Goal: Find specific page/section

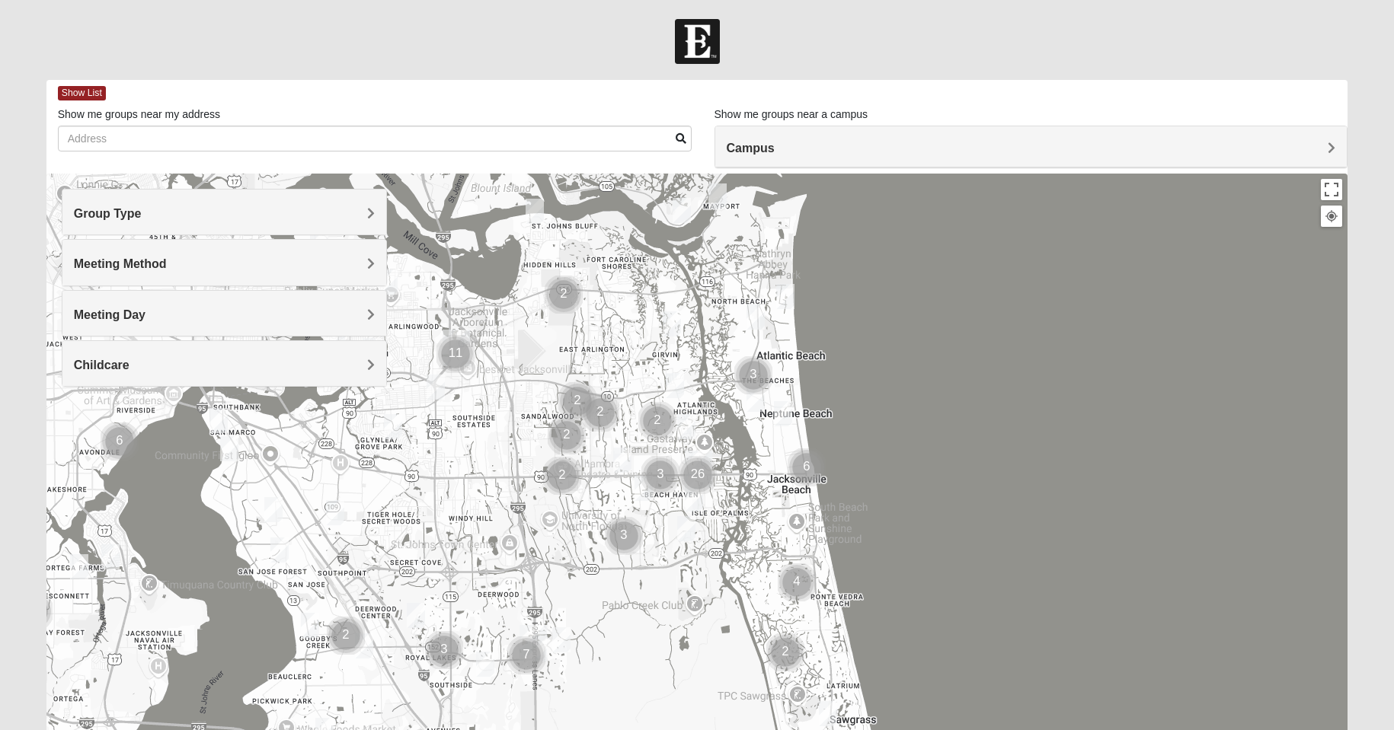
click at [143, 214] on h4 "Group Type" at bounding box center [224, 213] width 301 height 14
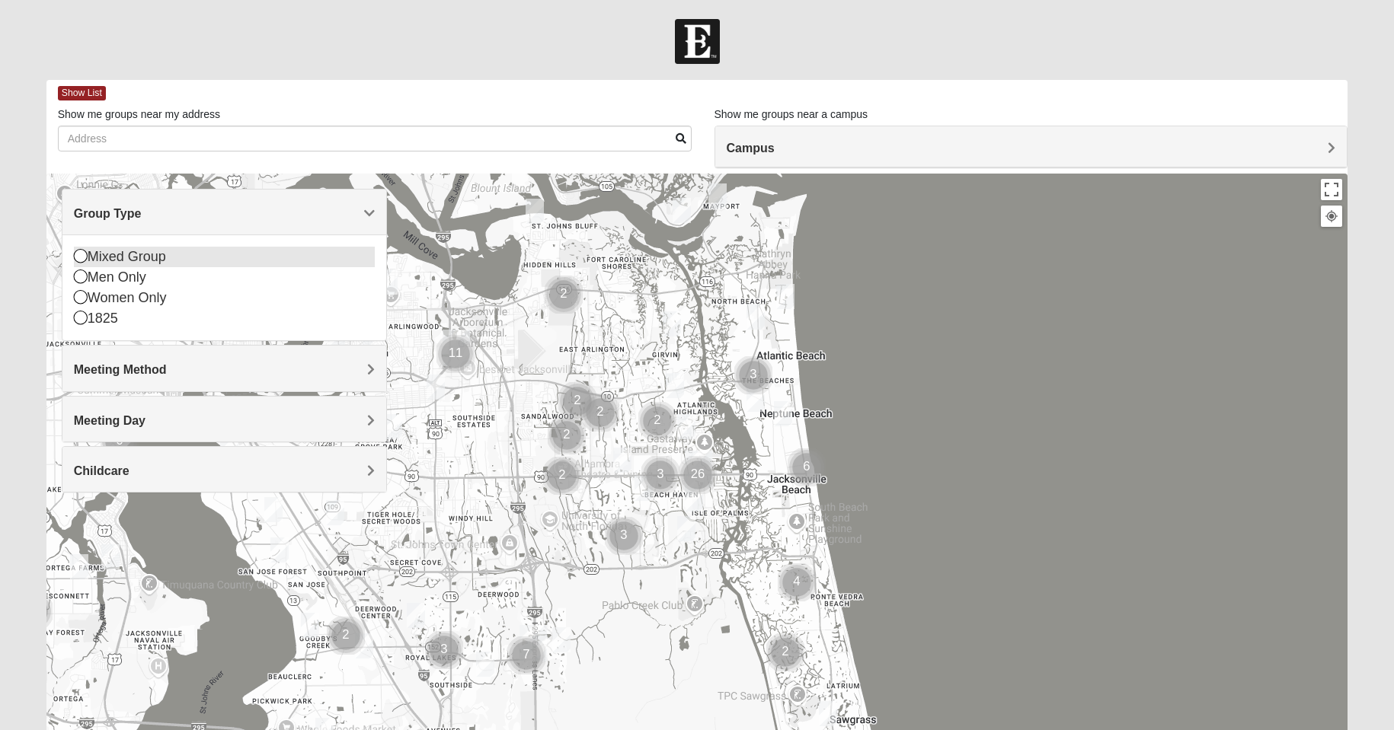
click at [85, 258] on icon at bounding box center [81, 256] width 14 height 14
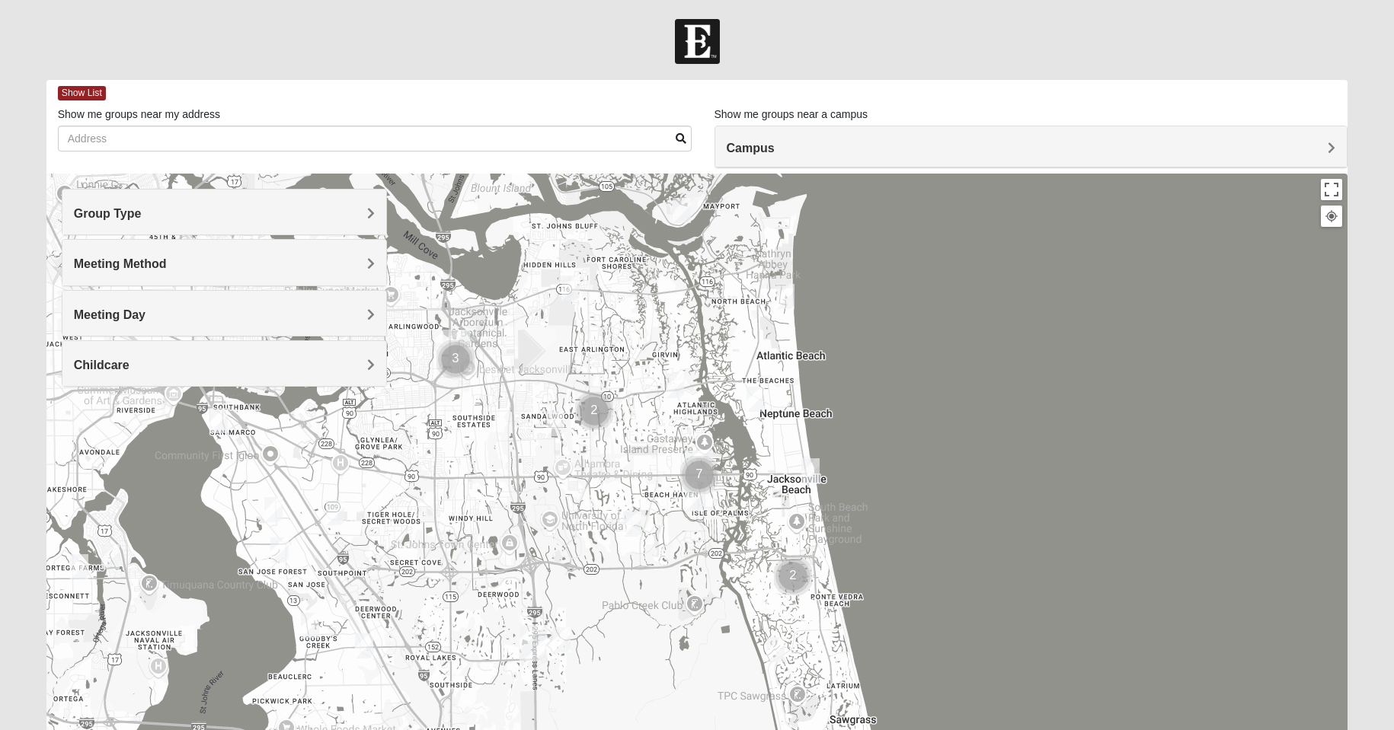
click at [180, 262] on h4 "Meeting Method" at bounding box center [224, 264] width 301 height 14
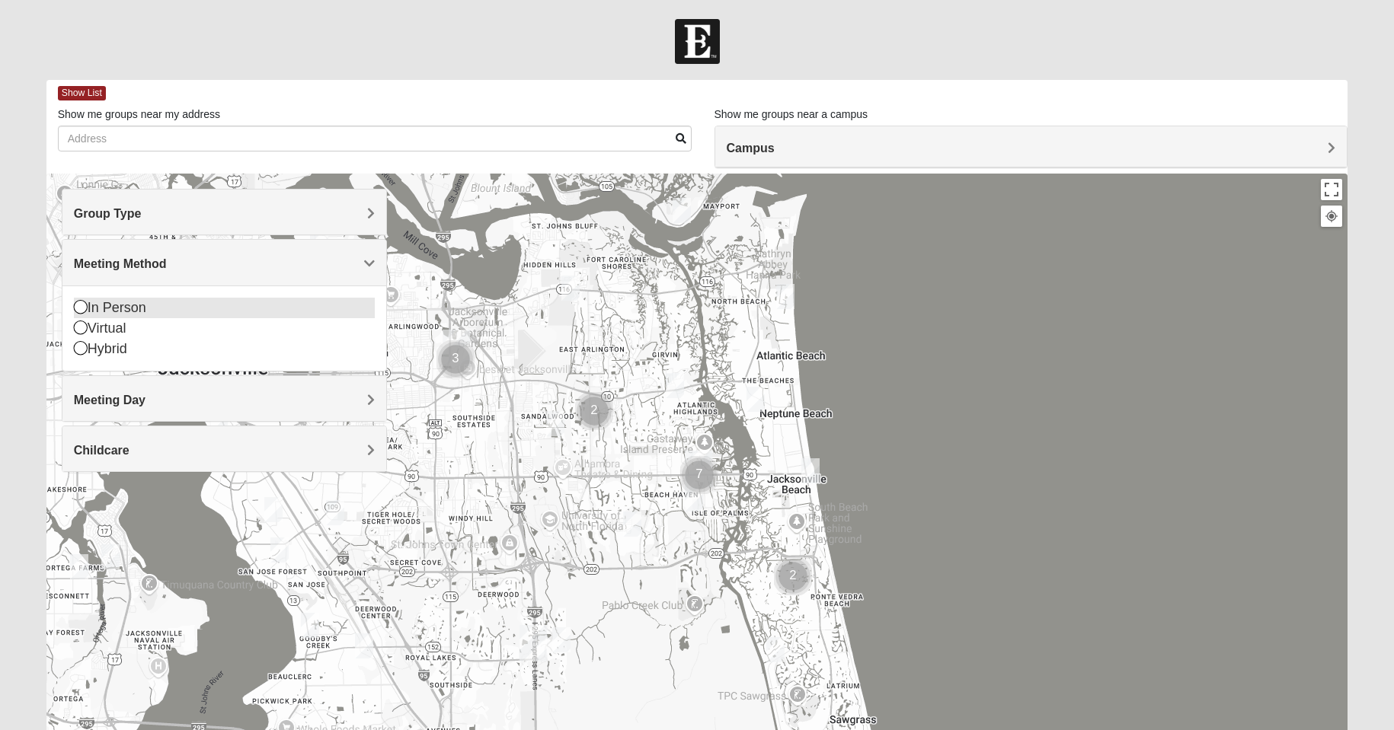
click at [81, 307] on icon at bounding box center [81, 307] width 14 height 14
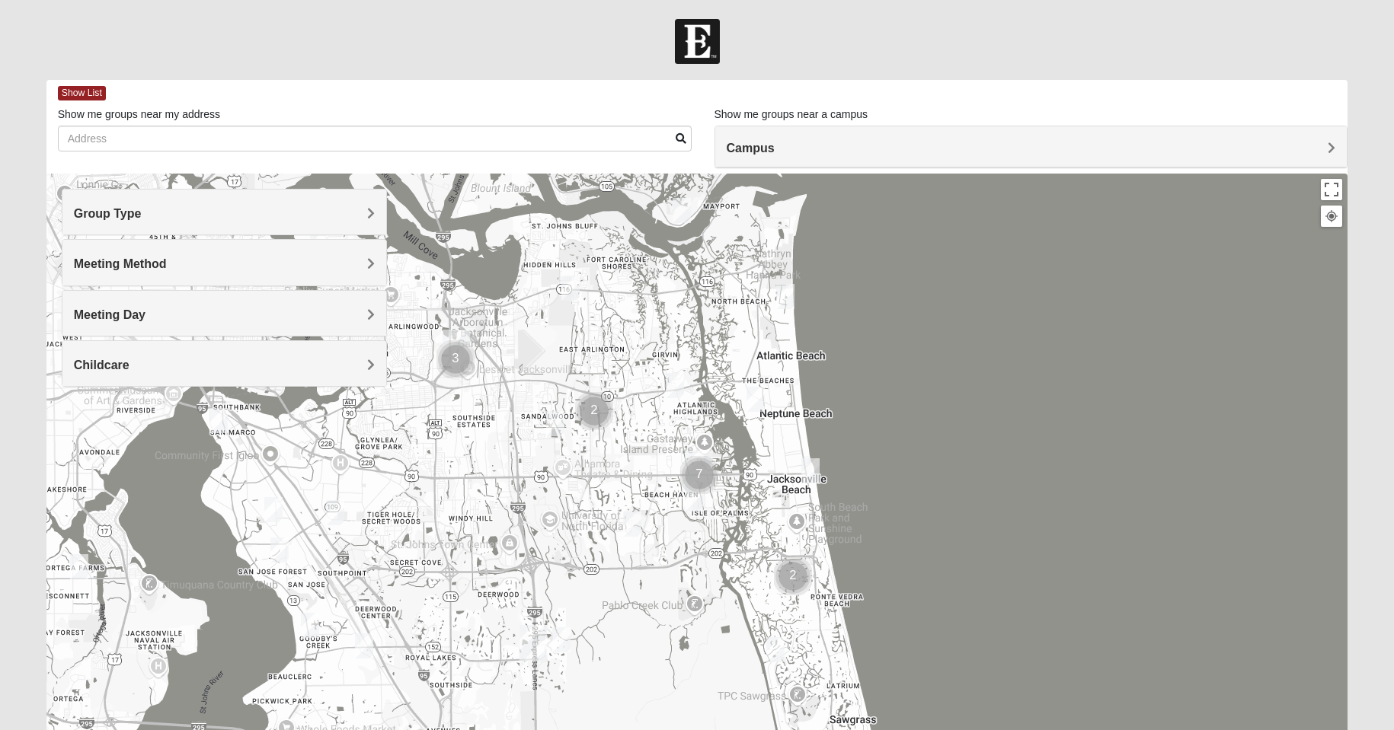
click at [200, 306] on div "Meeting Day" at bounding box center [224, 313] width 324 height 45
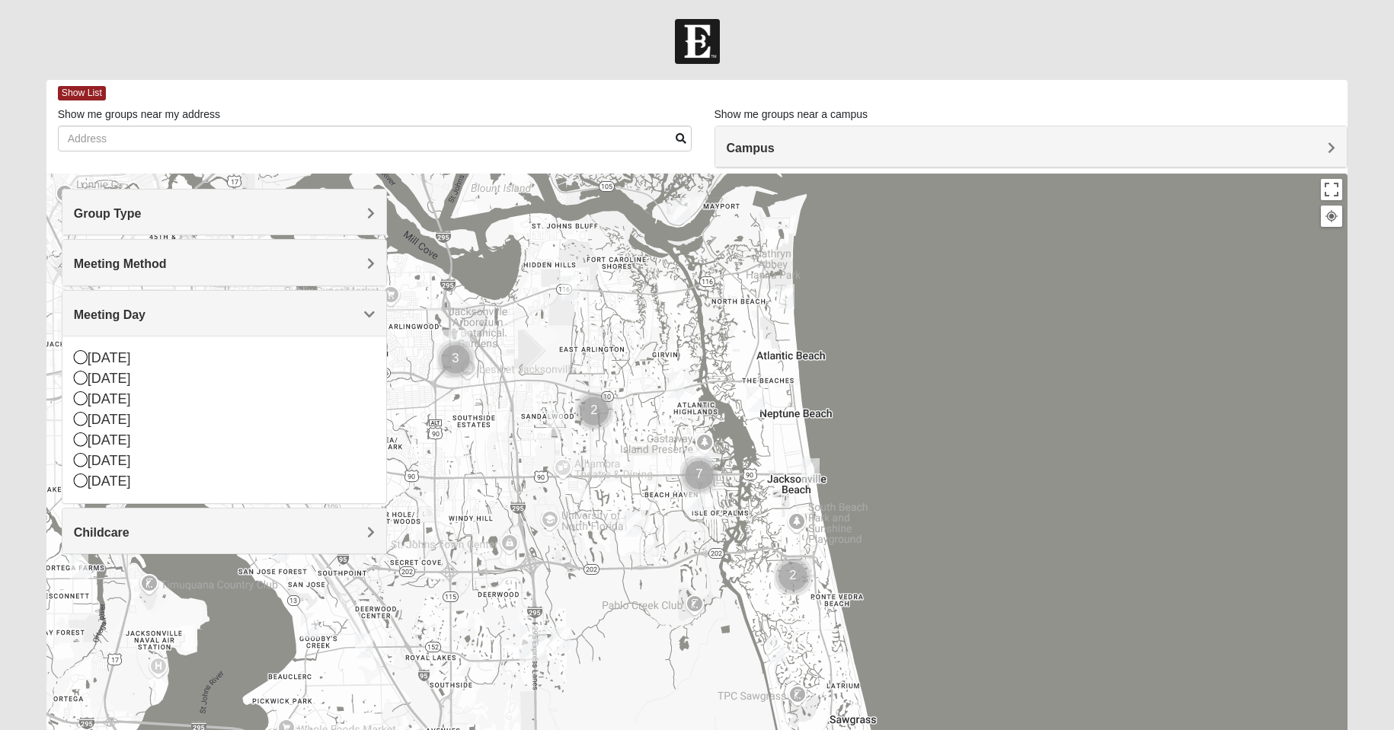
click at [200, 306] on div "Meeting Day" at bounding box center [224, 313] width 324 height 45
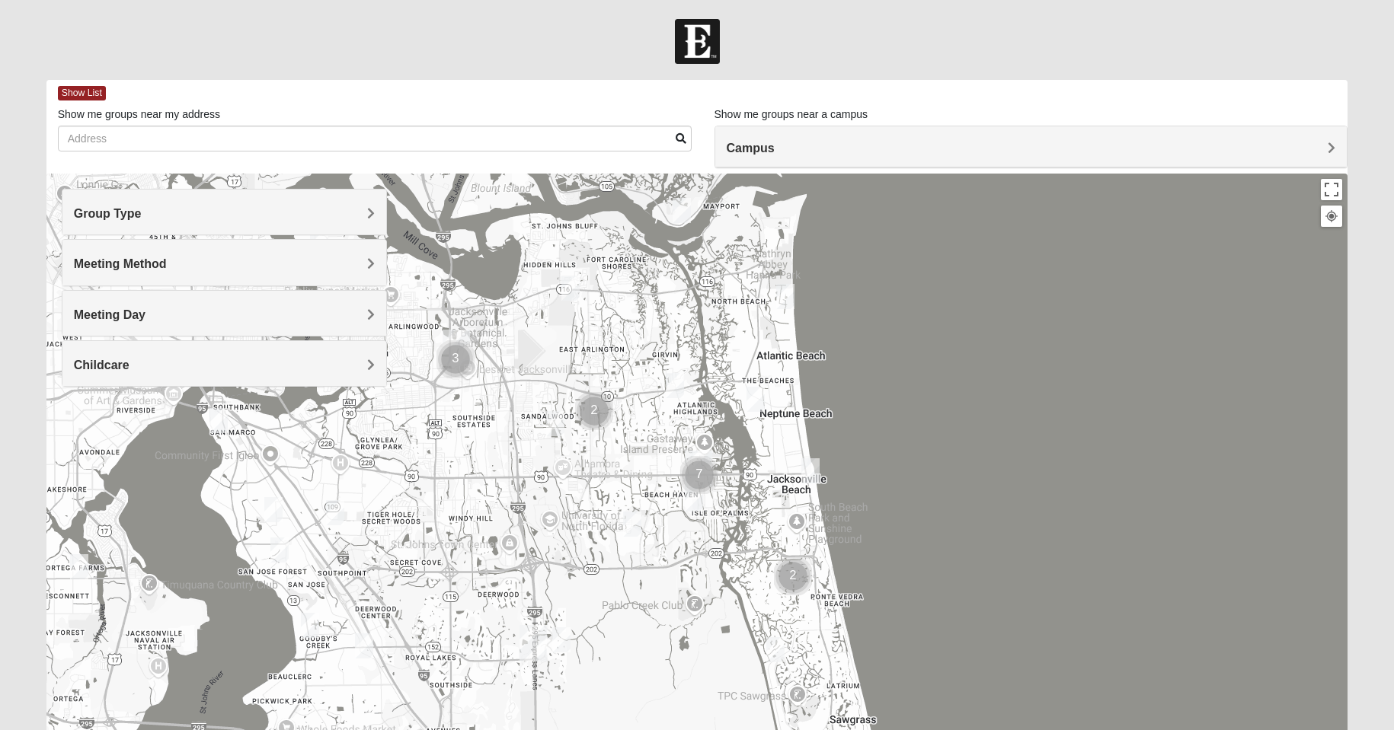
click at [704, 477] on img "Cluster of 7 groups" at bounding box center [699, 475] width 38 height 38
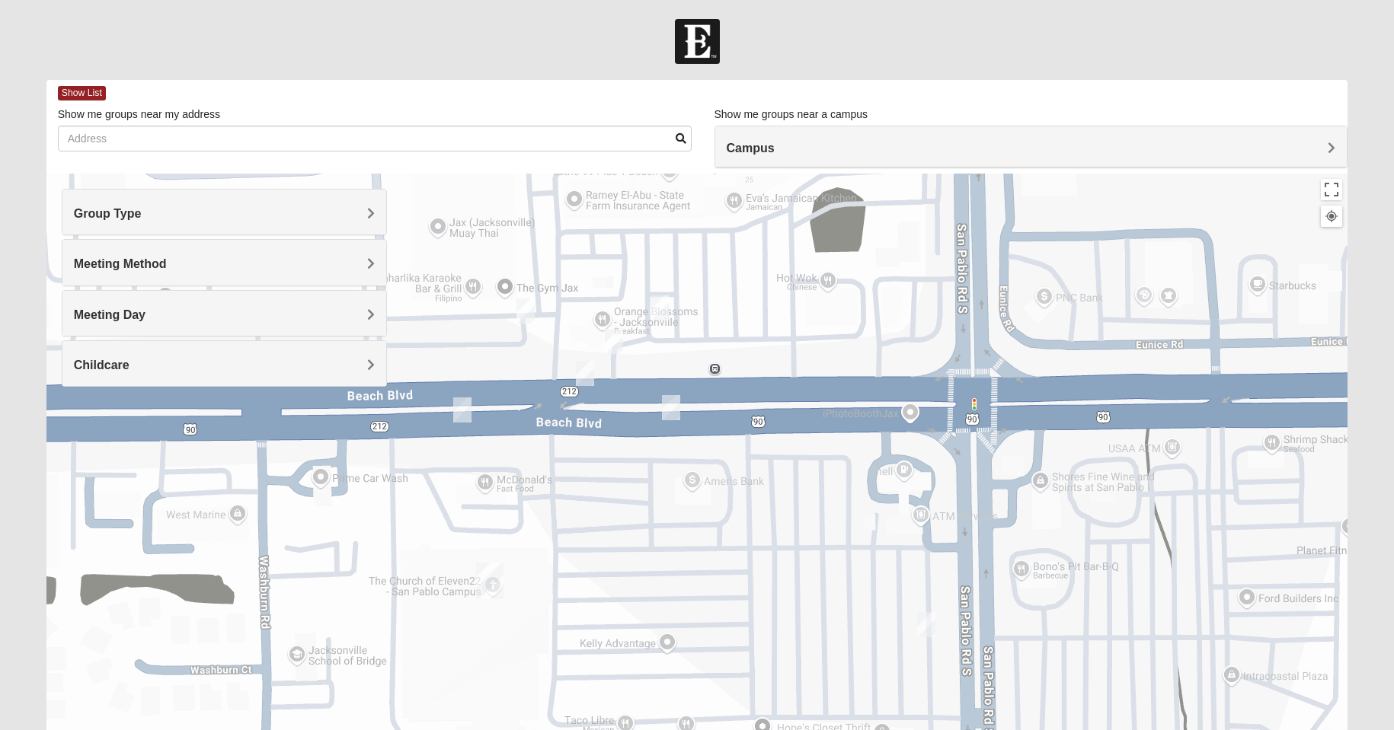
click at [468, 415] on img "On Campus Mixed Simpson 32250" at bounding box center [462, 410] width 18 height 25
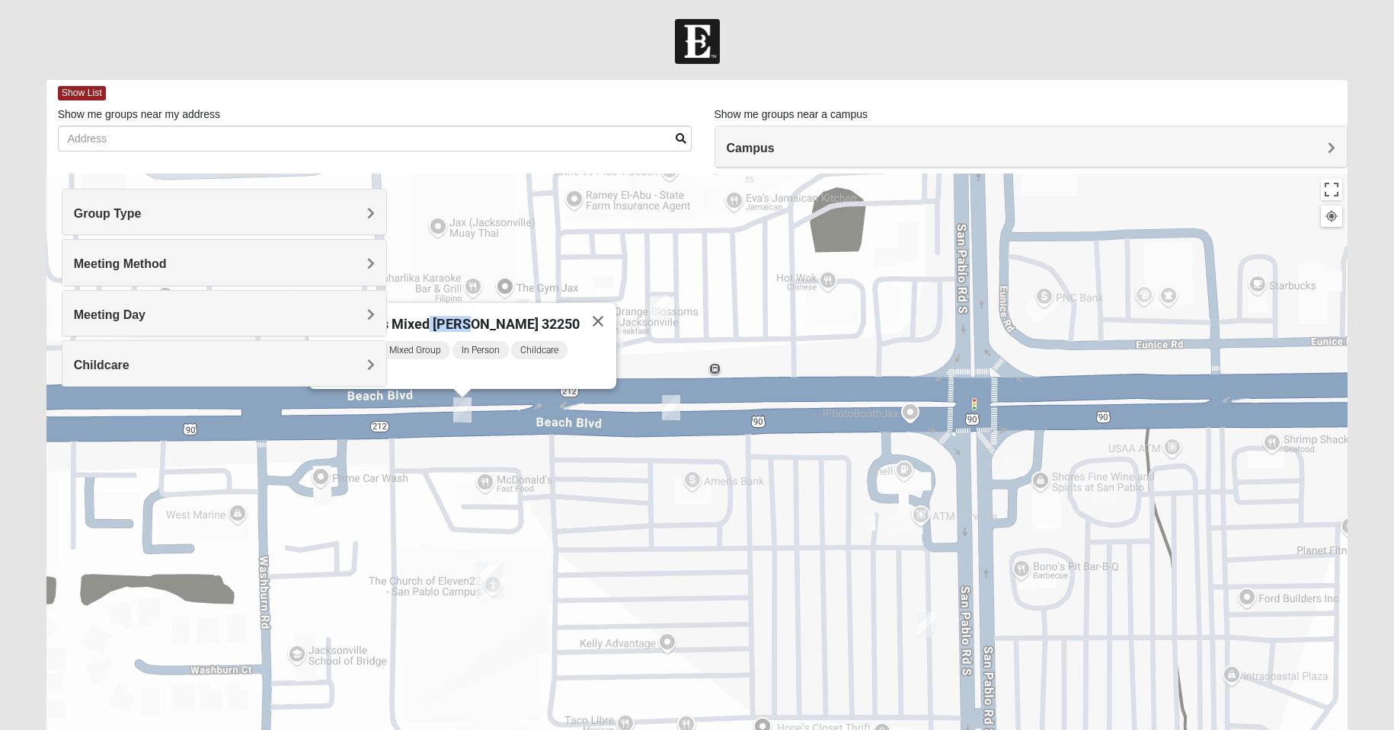
drag, startPoint x: 447, startPoint y: 316, endPoint x: 485, endPoint y: 315, distance: 38.1
click at [485, 316] on span "On Campus Mixed [PERSON_NAME] 32250" at bounding box center [449, 324] width 262 height 16
click at [442, 376] on div "[DATE] PM Mixed Group In Person Childcare Learn More" at bounding box center [467, 365] width 299 height 50
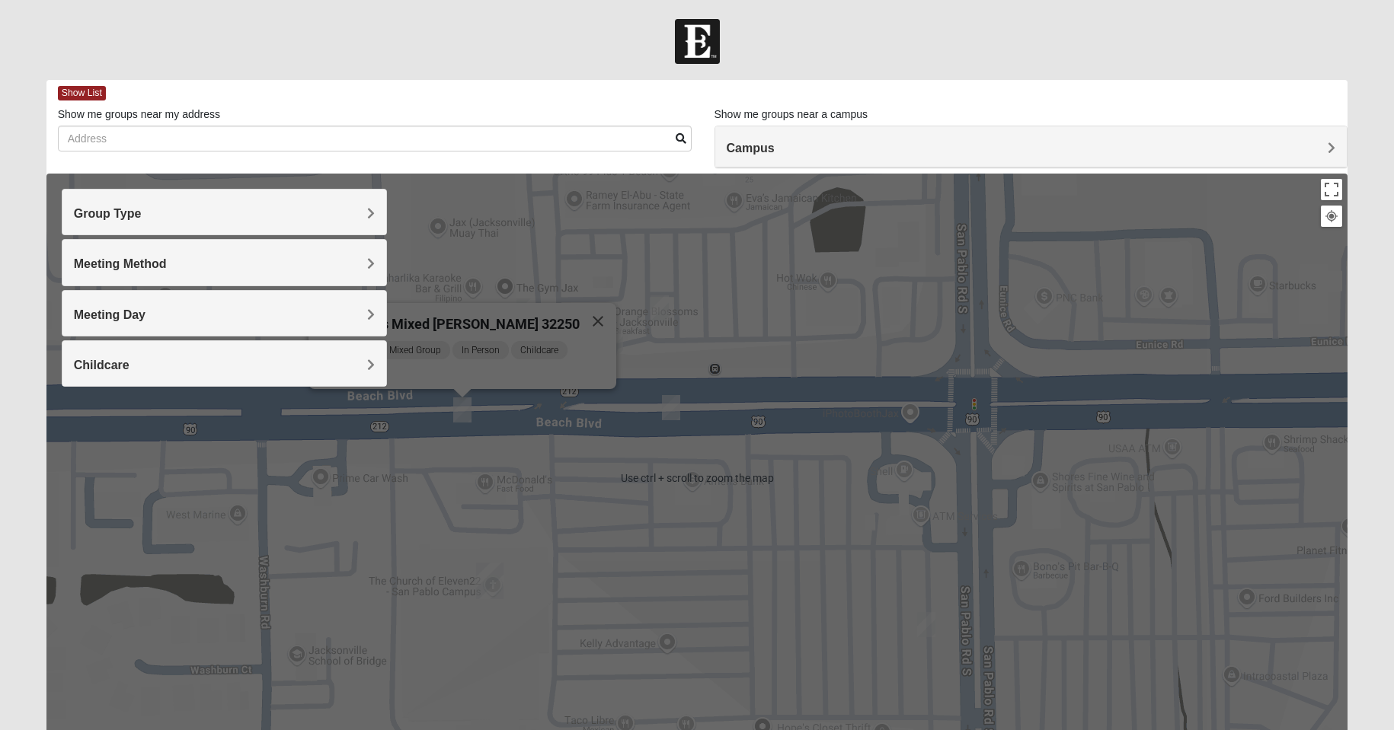
click at [472, 164] on div "Show me groups near my address Show me groups near a campus Campus [GEOGRAPHIC_…" at bounding box center [703, 137] width 1290 height 61
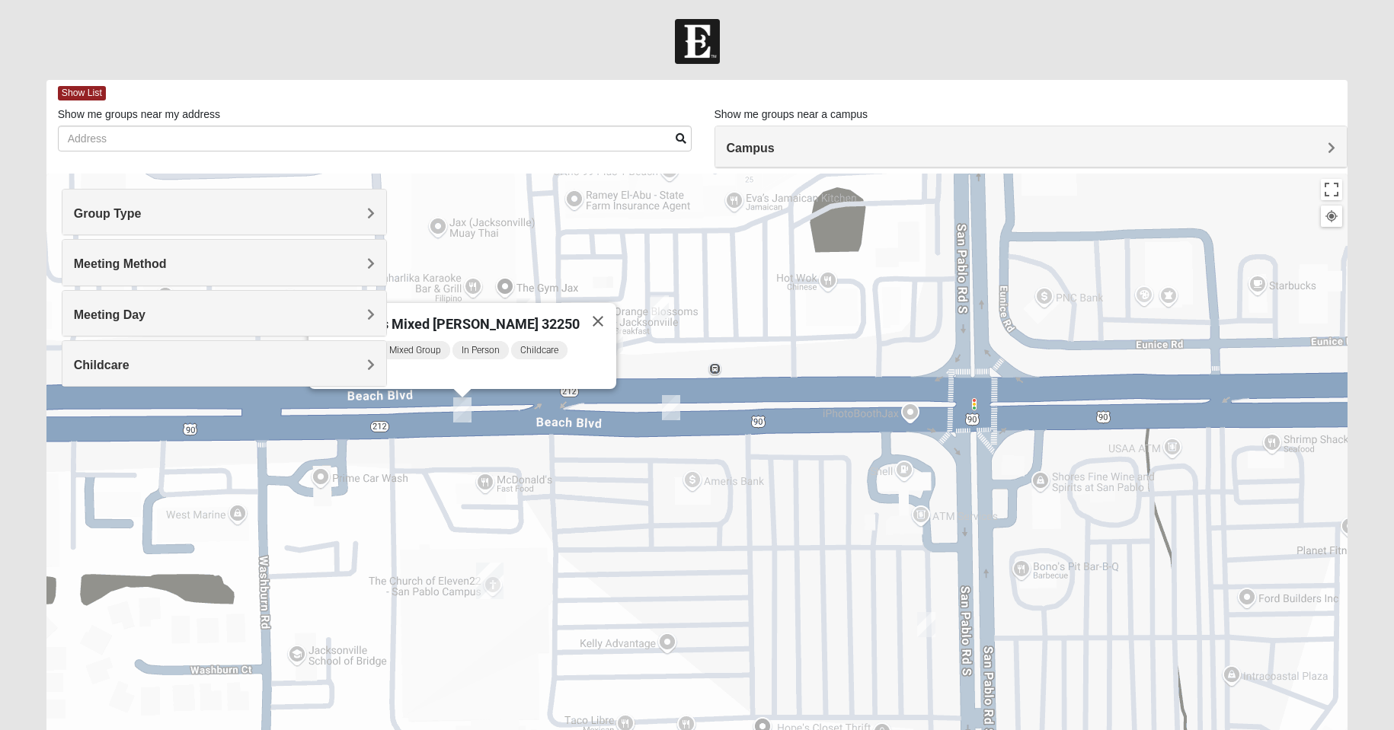
click at [377, 370] on icon at bounding box center [374, 374] width 6 height 9
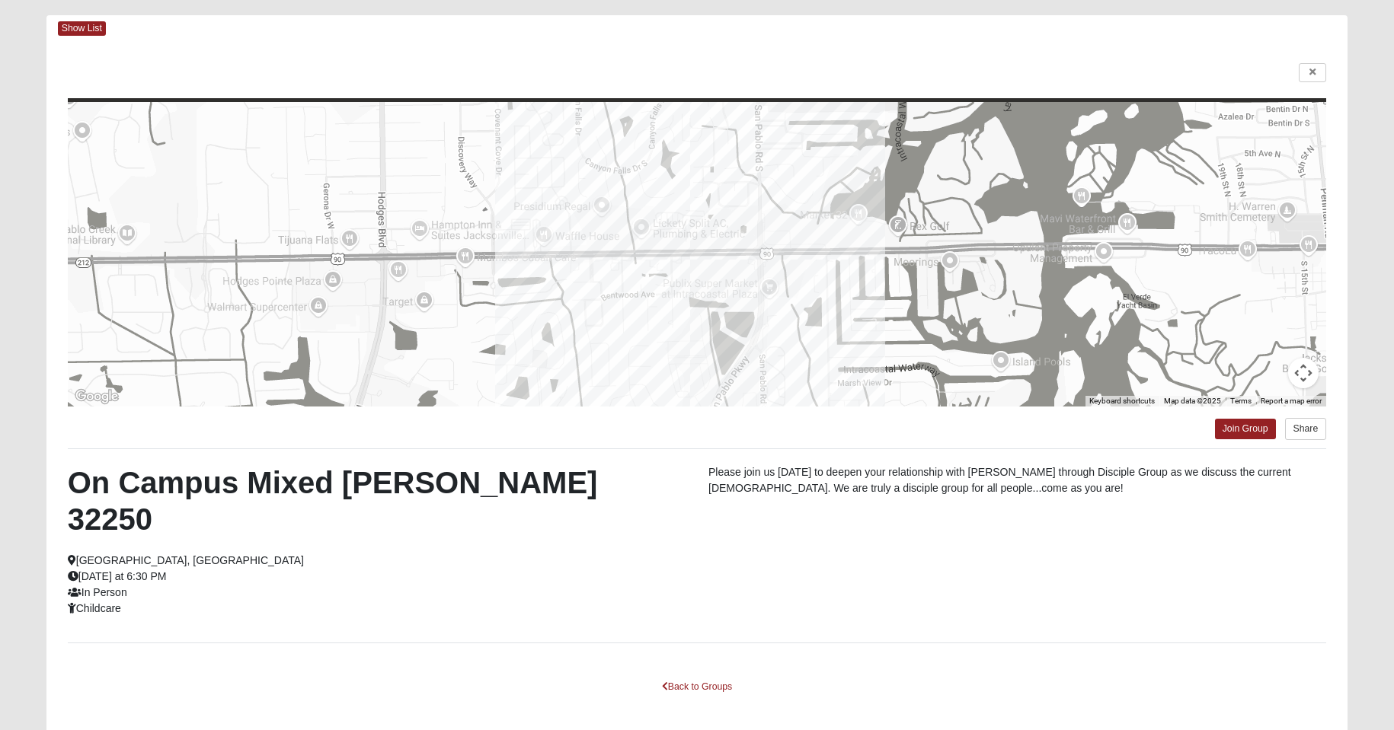
scroll to position [99, 0]
